Goal: Information Seeking & Learning: Learn about a topic

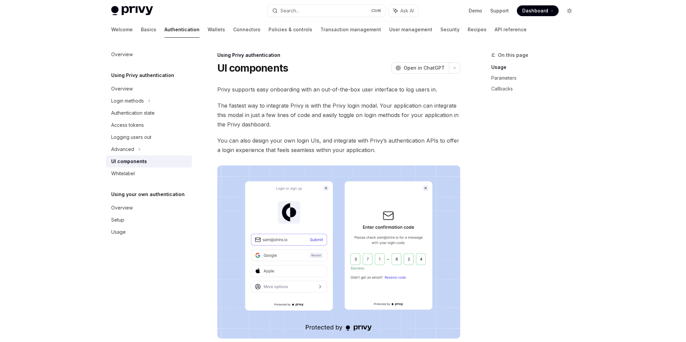
click at [572, 8] on button "Toggle dark mode" at bounding box center [569, 10] width 11 height 11
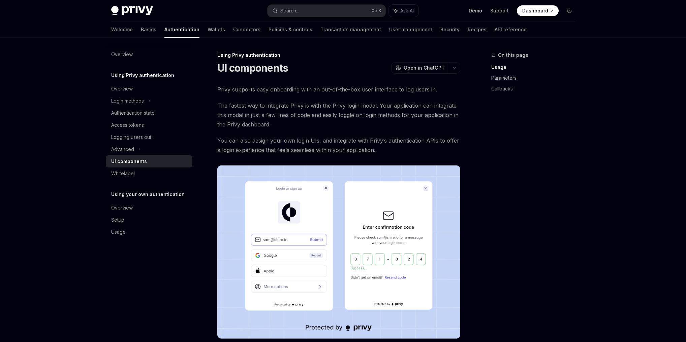
click at [478, 10] on link "Demo" at bounding box center [474, 10] width 13 height 7
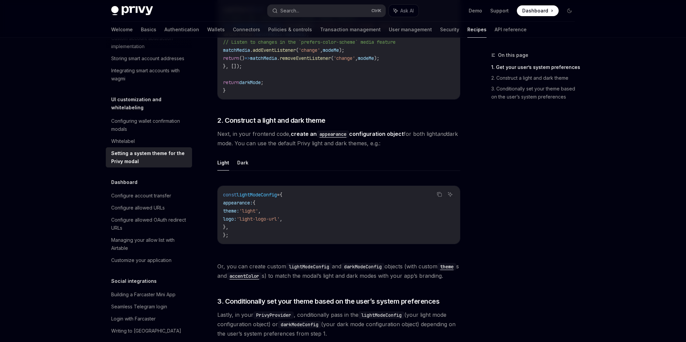
scroll to position [377, 0]
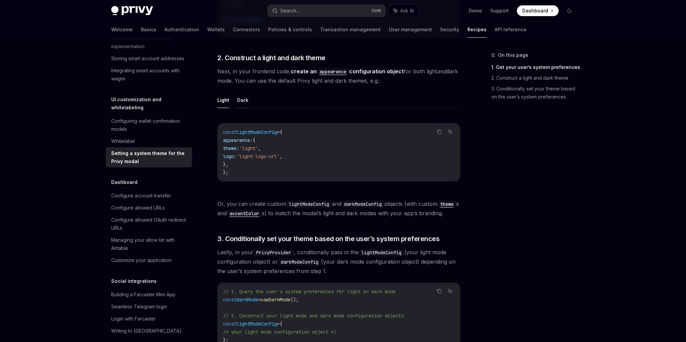
click at [238, 101] on button "Dark" at bounding box center [242, 100] width 11 height 16
click at [223, 102] on button "Light" at bounding box center [223, 100] width 12 height 16
type textarea "*"
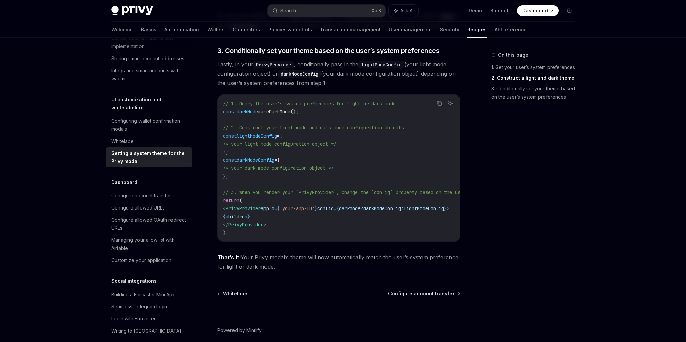
scroll to position [606, 0]
